Goal: Information Seeking & Learning: Understand process/instructions

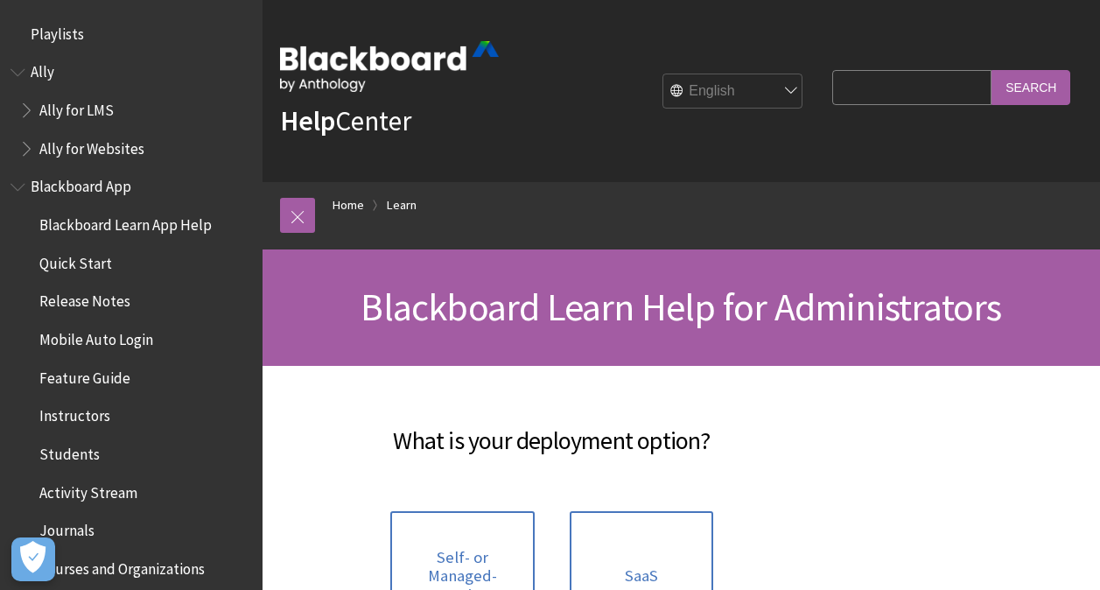
scroll to position [1761, 0]
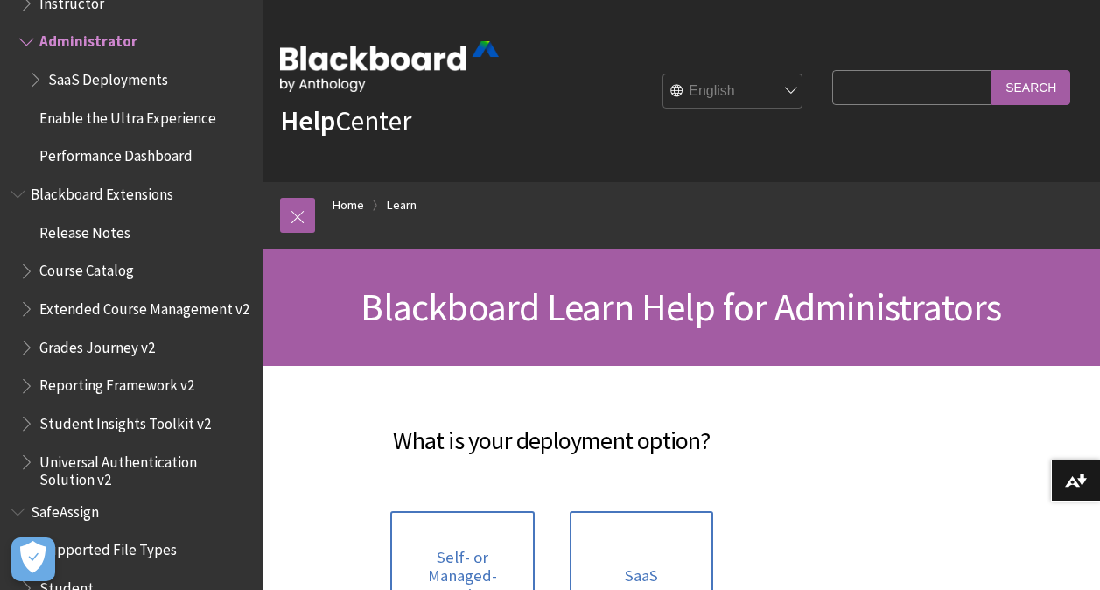
click at [31, 84] on span "Book outline for Blackboard Learn Help" at bounding box center [37, 76] width 18 height 22
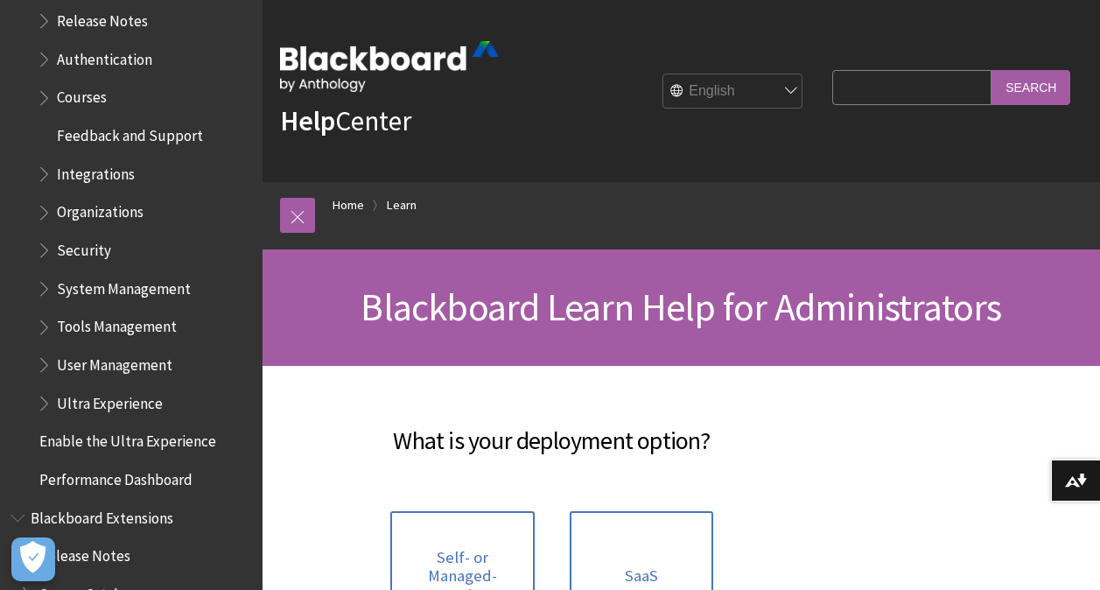
scroll to position [1949, 0]
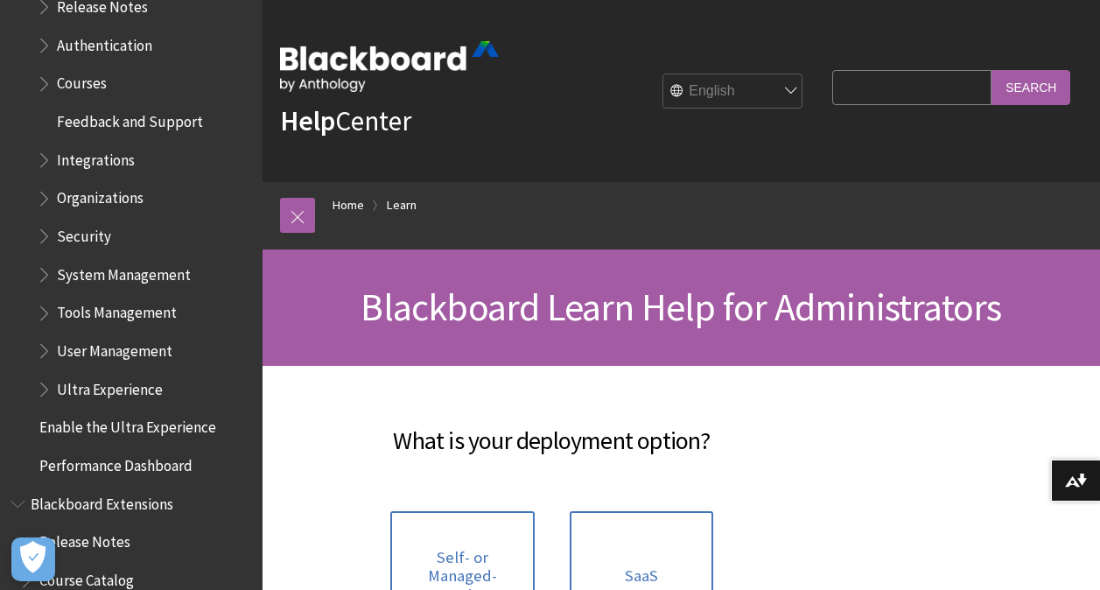
click at [43, 348] on span "Book outline for Blackboard Learn Help" at bounding box center [46, 347] width 18 height 22
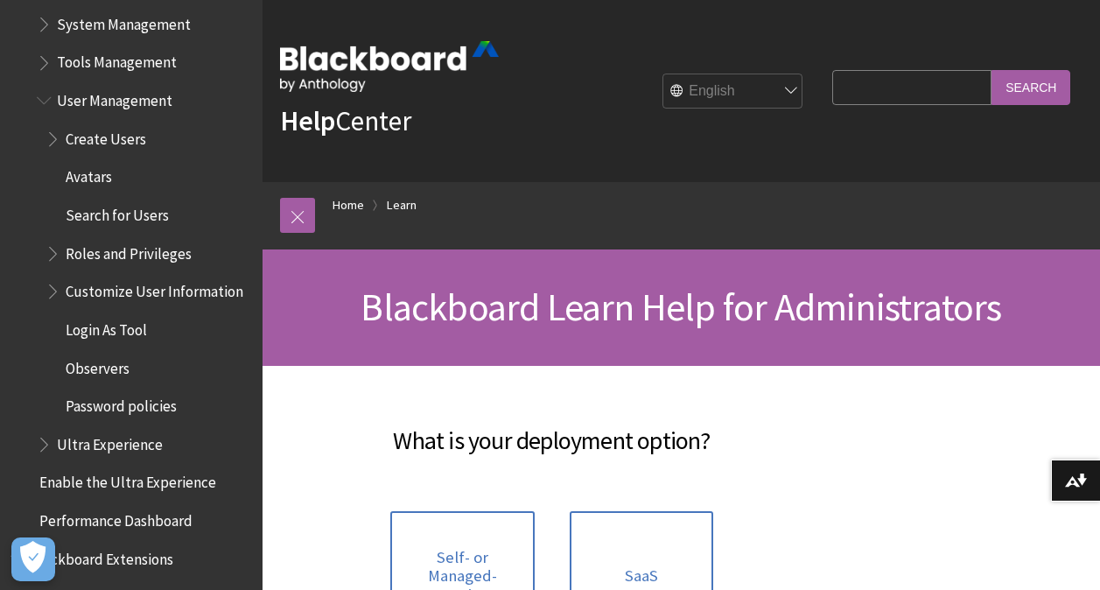
scroll to position [2219, 0]
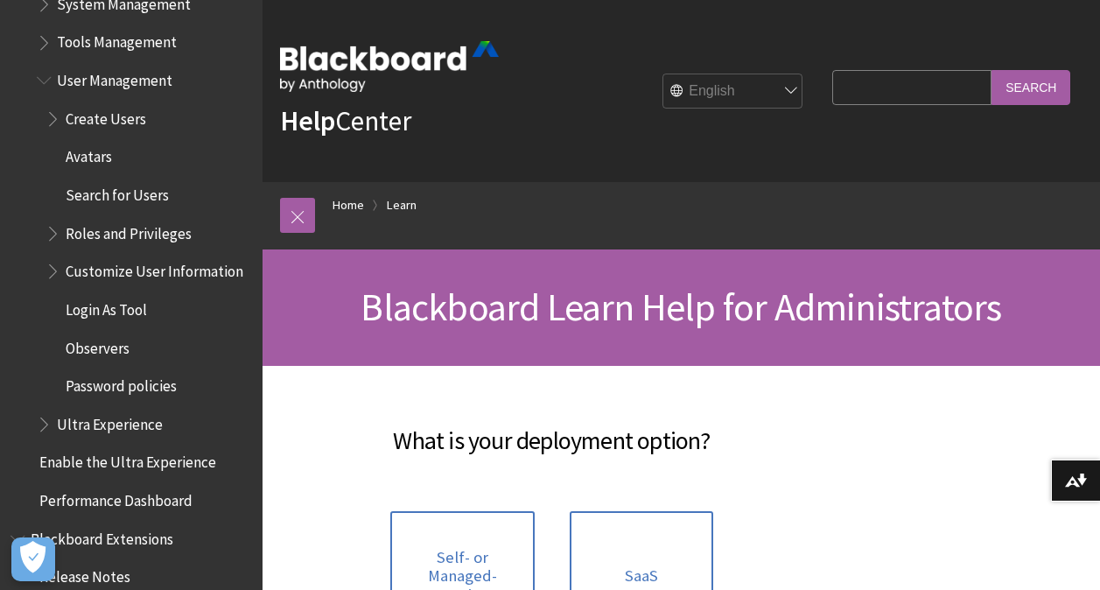
click at [46, 426] on span "Book outline for Blackboard Learn Help" at bounding box center [46, 421] width 18 height 22
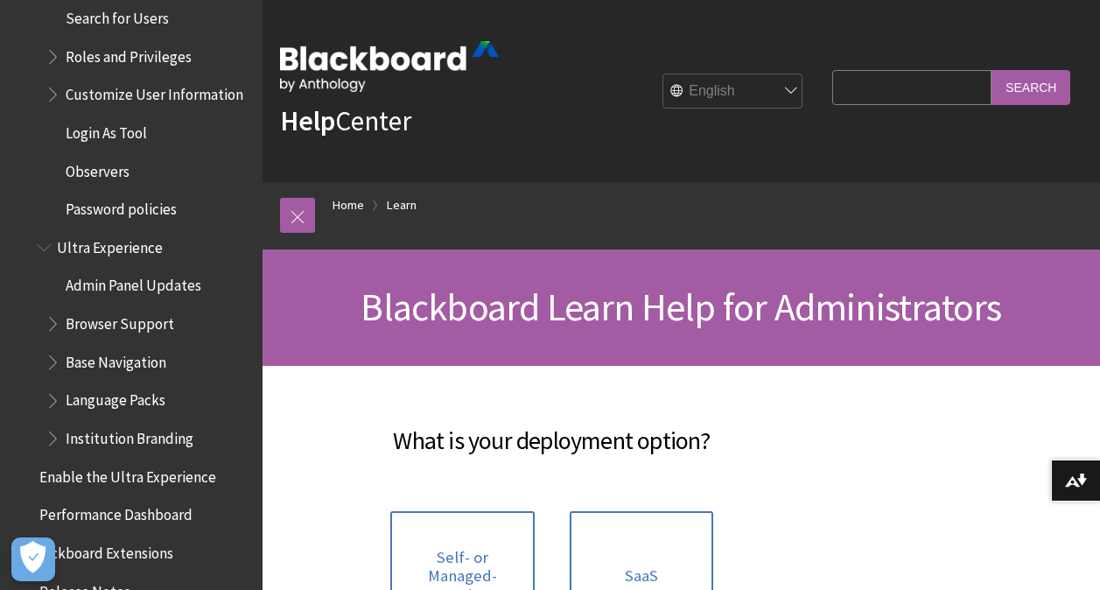
scroll to position [2357, 0]
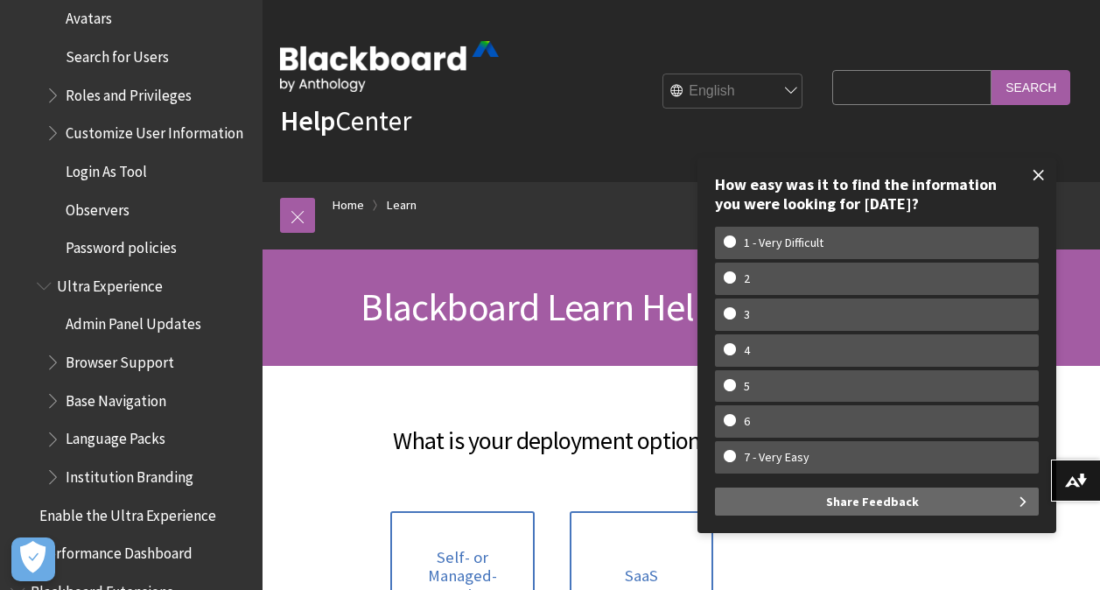
click at [1043, 173] on span at bounding box center [1038, 175] width 37 height 37
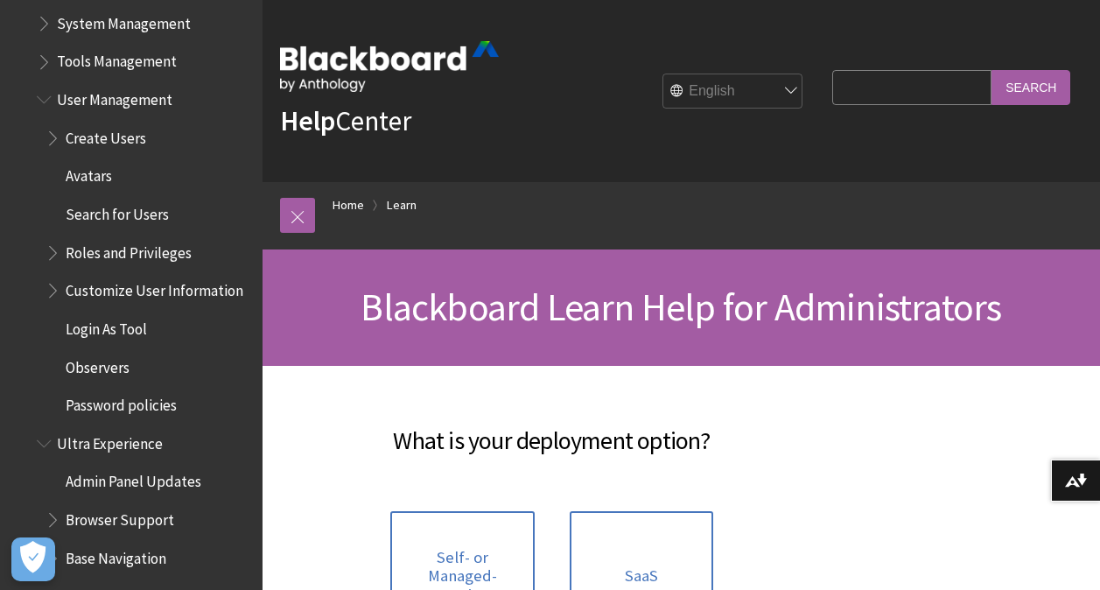
scroll to position [2153, 0]
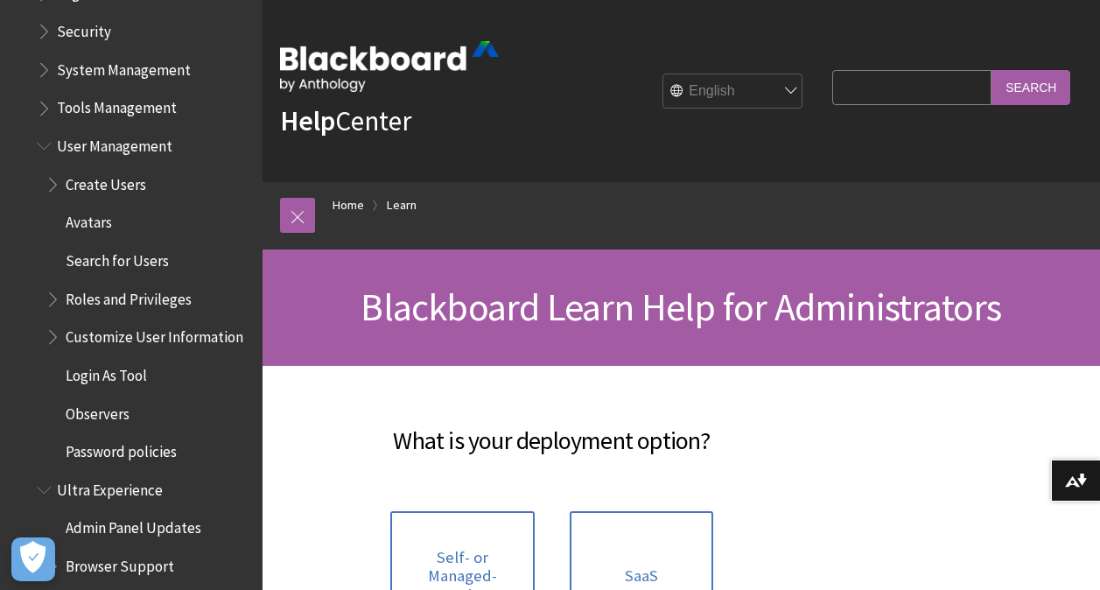
click at [52, 179] on span "Book outline for Blackboard Learn Help" at bounding box center [55, 181] width 18 height 22
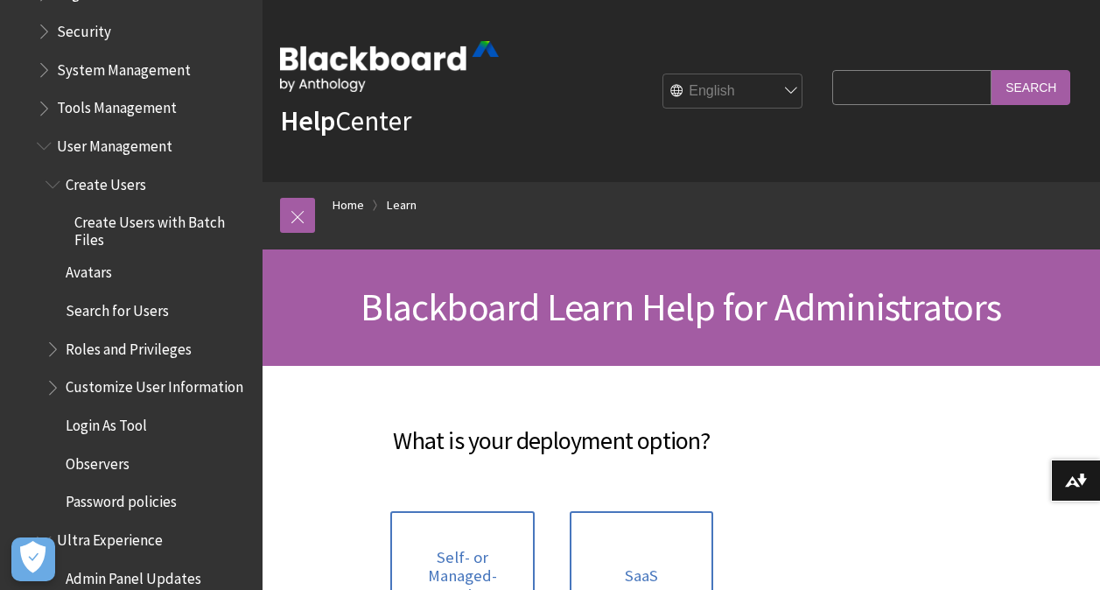
click at [52, 348] on span "Book outline for Blackboard Learn Help" at bounding box center [55, 345] width 18 height 22
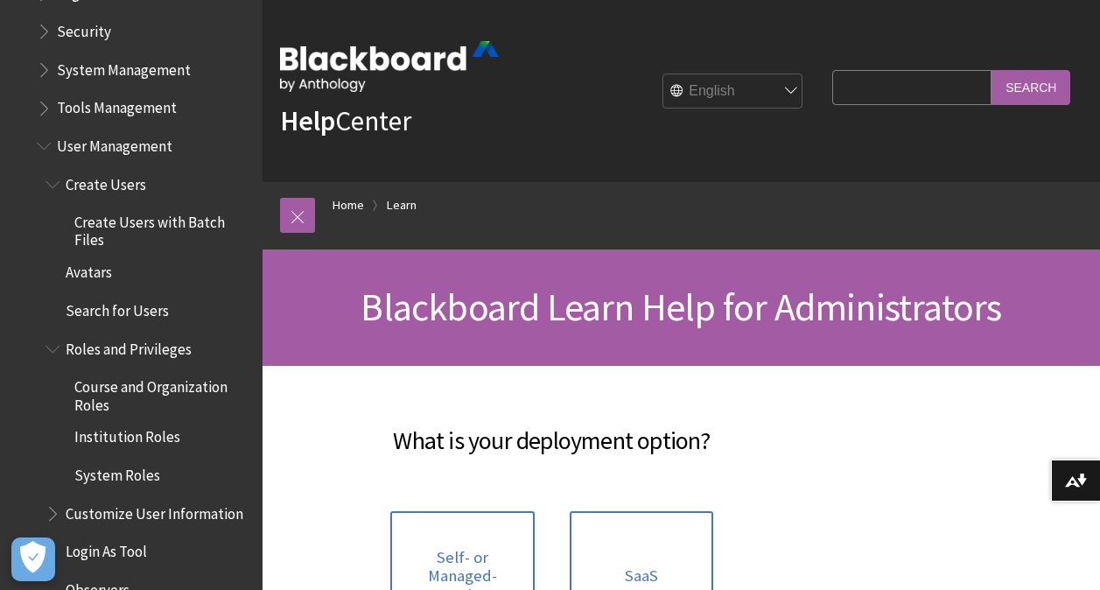
click at [92, 390] on span "Course and Organization Roles" at bounding box center [162, 393] width 176 height 41
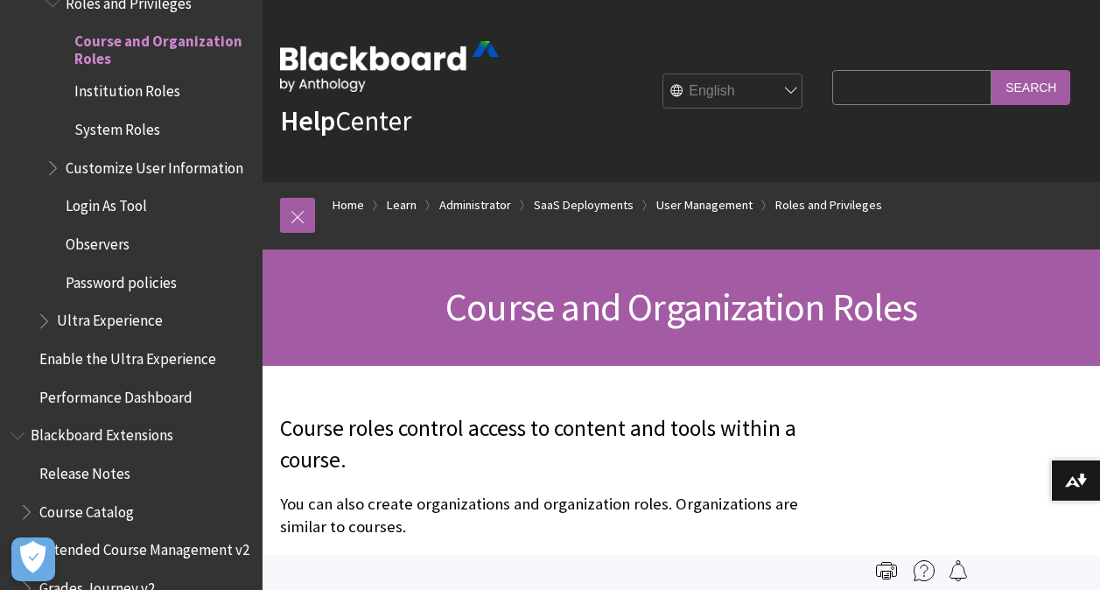
click at [898, 90] on input "Search Query" at bounding box center [911, 87] width 159 height 34
type input "remove users from course"
click at [1042, 91] on input "Search" at bounding box center [1030, 87] width 79 height 34
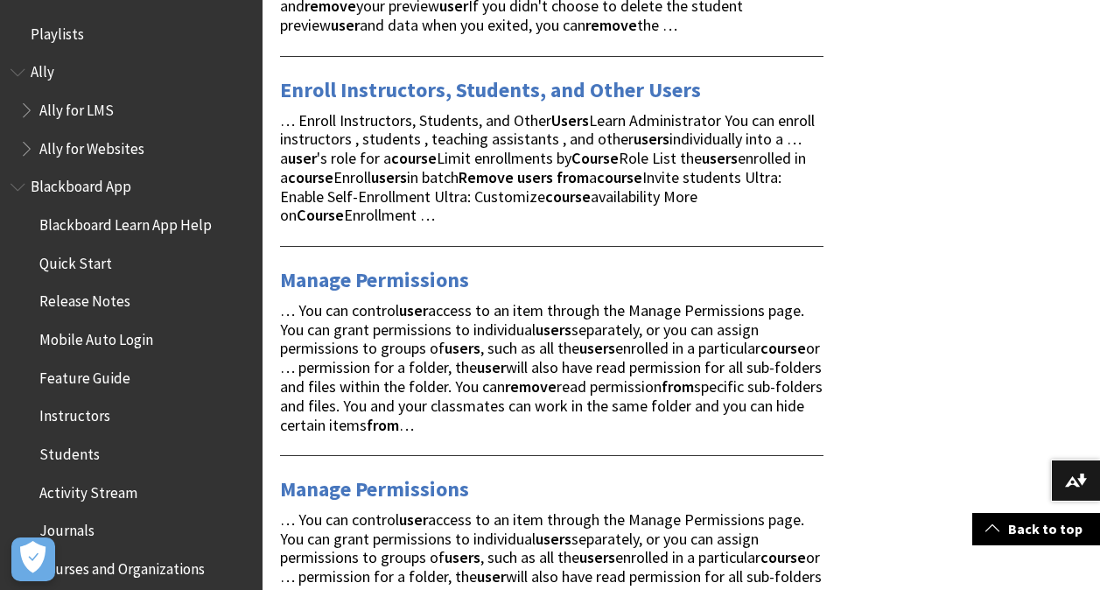
scroll to position [417, 0]
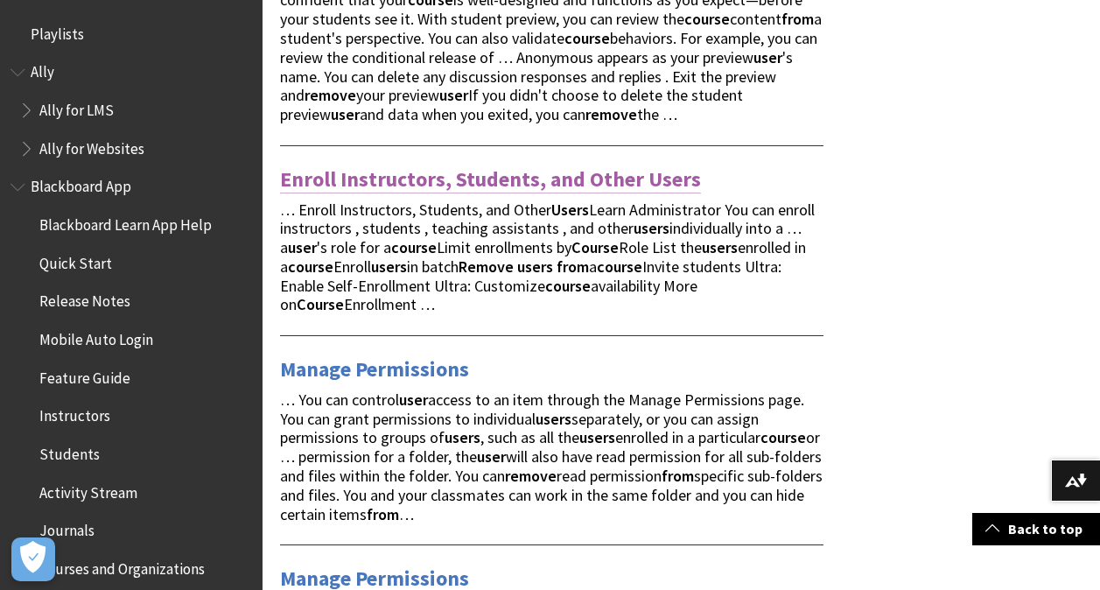
click at [559, 183] on link "Enroll Instructors, Students, and Other Users" at bounding box center [490, 179] width 421 height 28
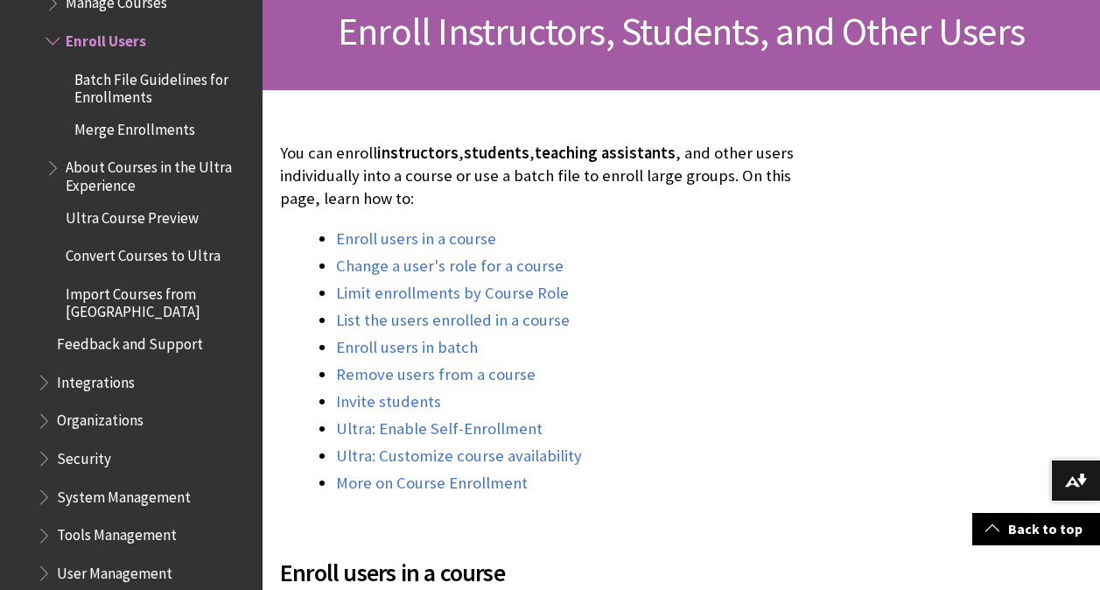
scroll to position [290, 0]
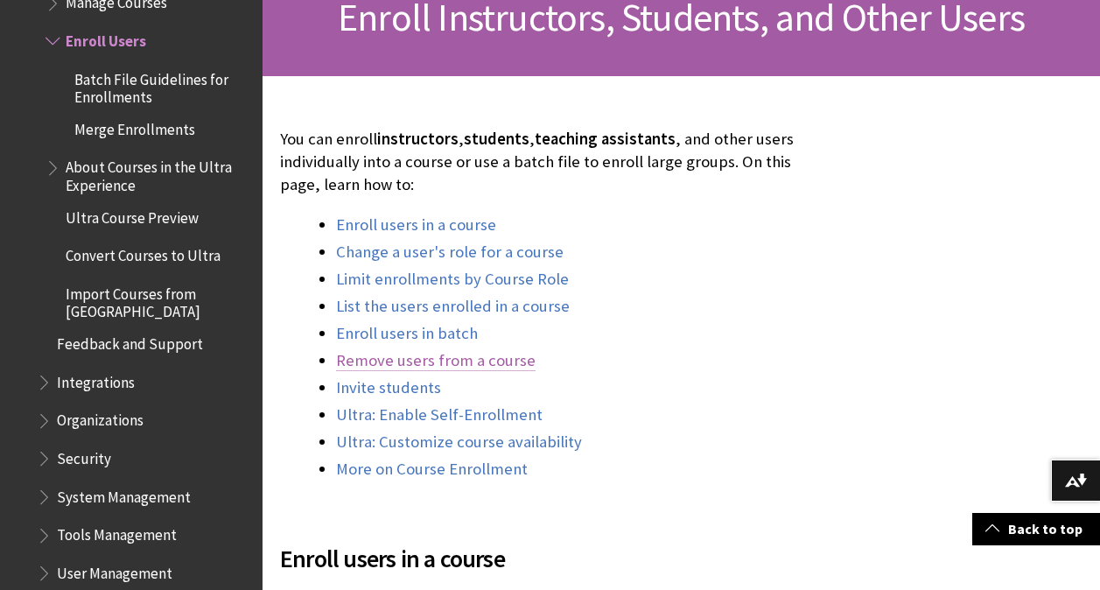
click at [439, 362] on link "Remove users from a course" at bounding box center [436, 360] width 200 height 21
